Goal: Information Seeking & Learning: Learn about a topic

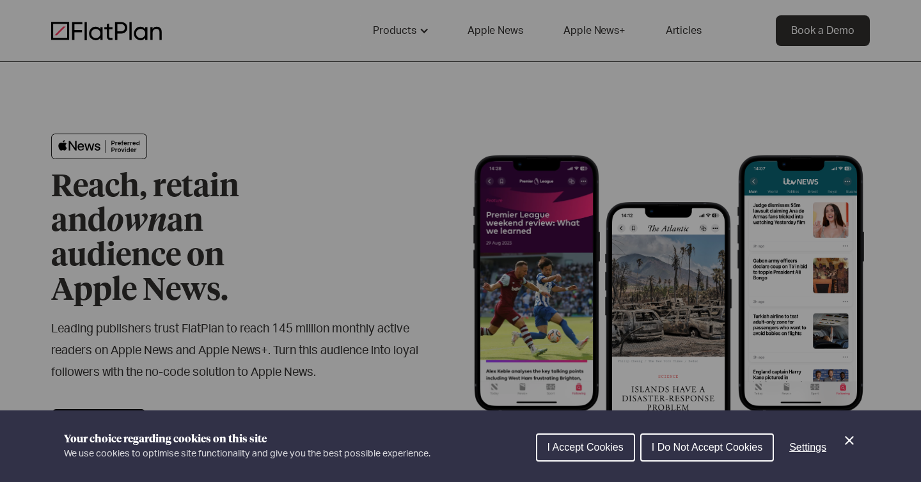
click at [594, 448] on span "I Accept Cookies" at bounding box center [585, 447] width 76 height 11
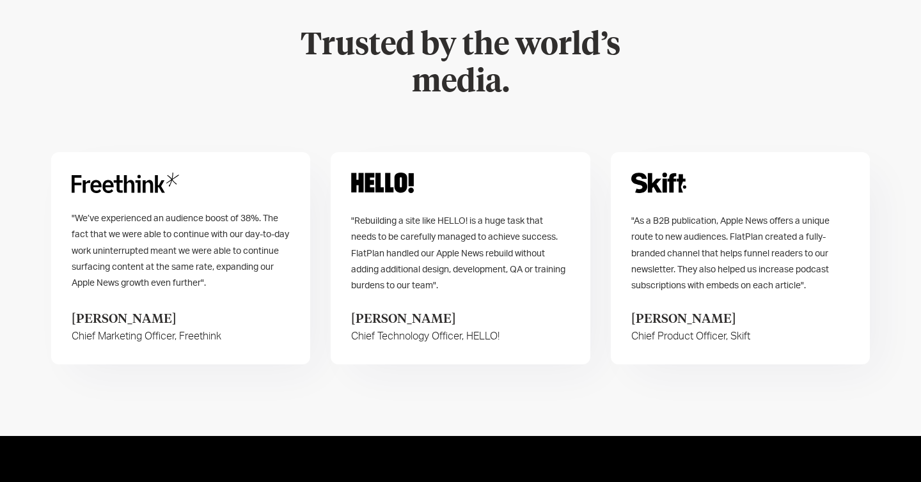
scroll to position [5242, 0]
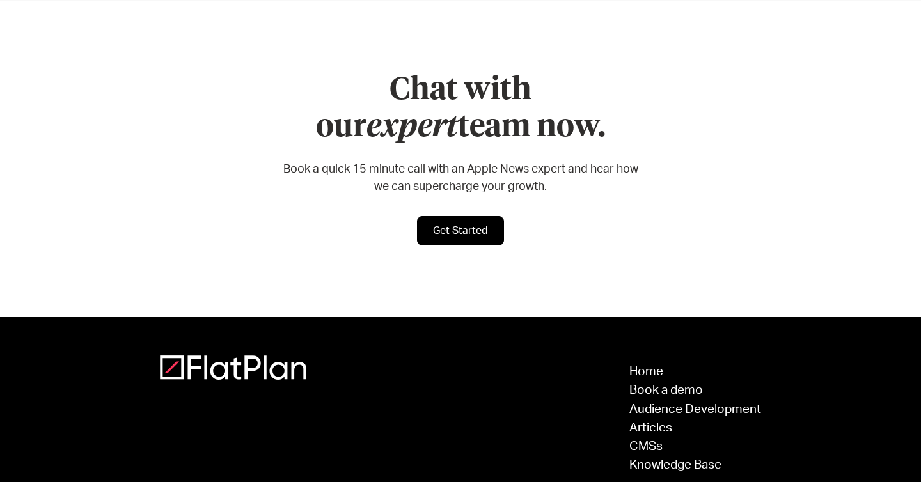
click at [392, 386] on div "Home Book a demo Audience Development Articles CMSs Knowledge Base" at bounding box center [460, 418] width 601 height 126
click at [649, 366] on link "Home" at bounding box center [695, 372] width 132 height 12
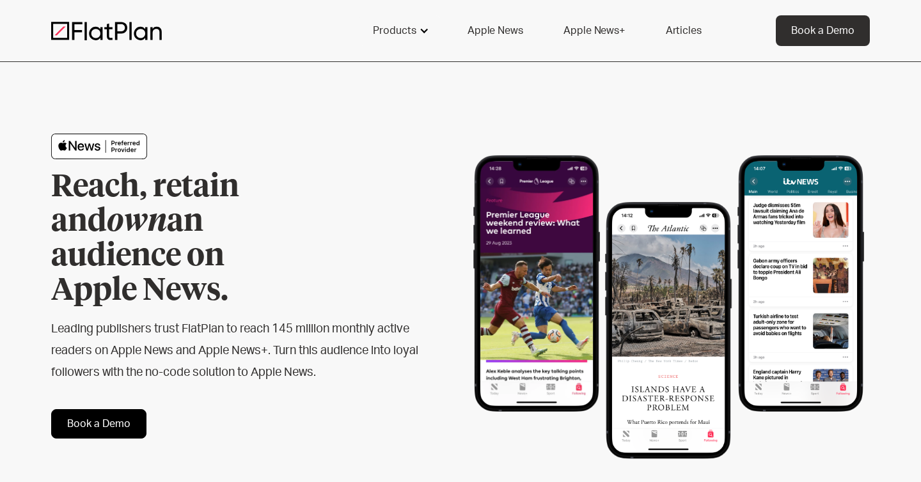
click at [401, 35] on div "Products" at bounding box center [394, 30] width 43 height 15
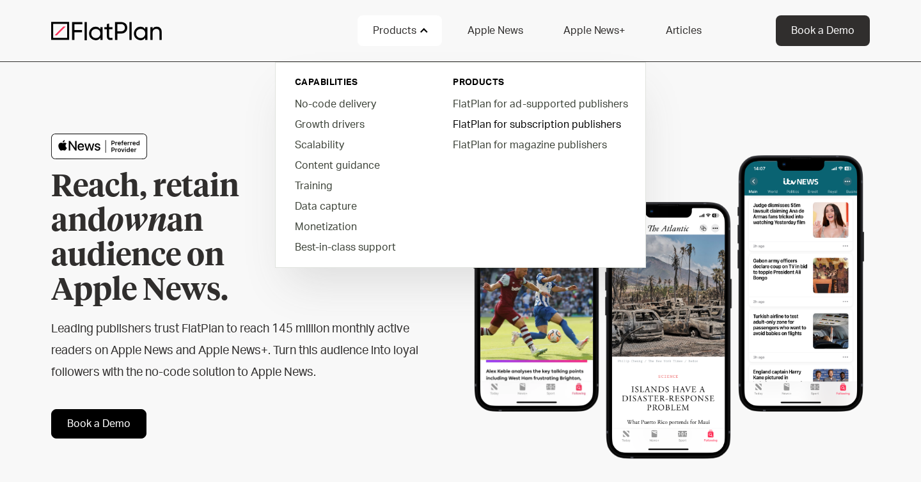
click at [501, 125] on link "FlatPlan for subscription publishers" at bounding box center [539, 124] width 194 height 20
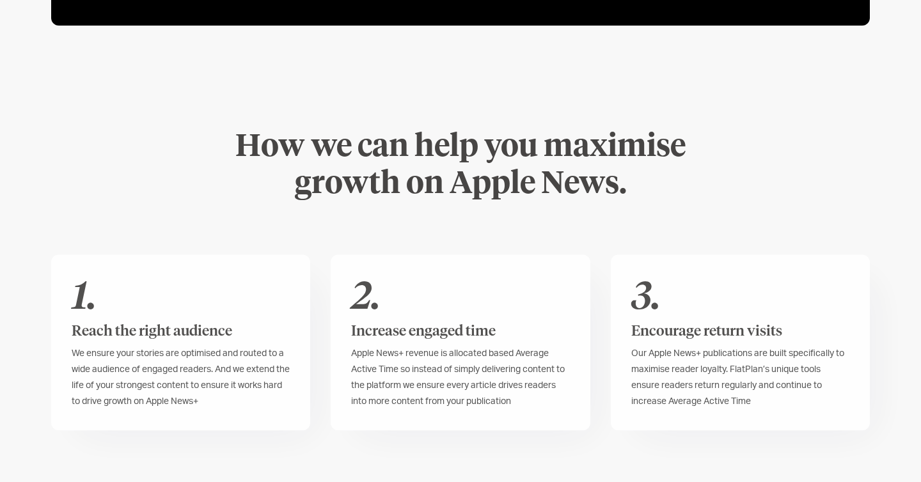
scroll to position [1041, 0]
